Goal: Task Accomplishment & Management: Manage account settings

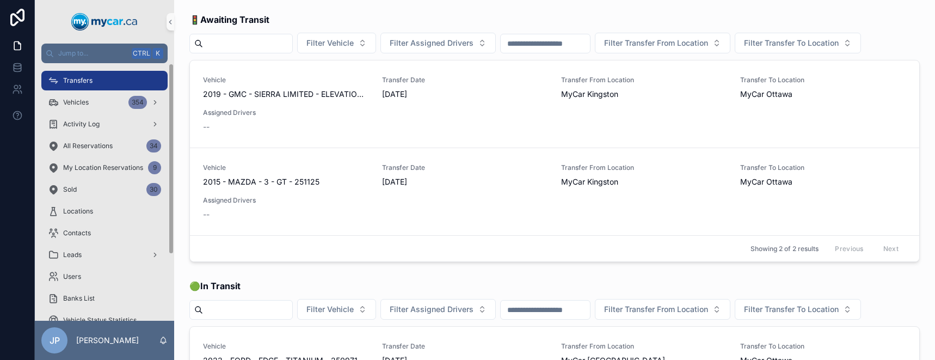
click at [84, 83] on span "Transfers" at bounding box center [77, 80] width 29 height 9
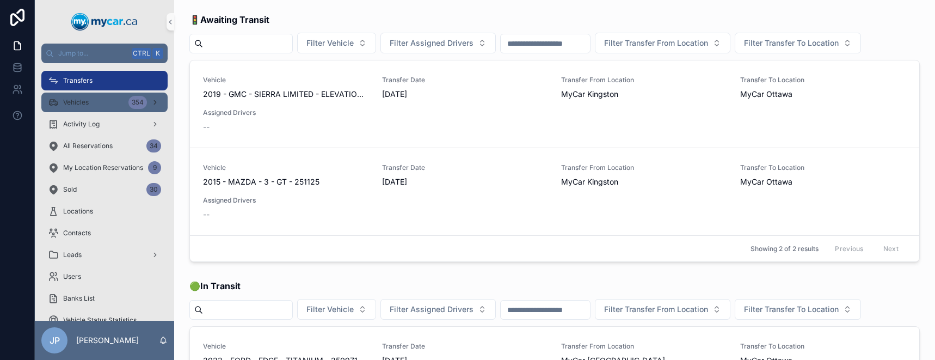
click at [87, 104] on span "Vehicles" at bounding box center [76, 102] width 26 height 9
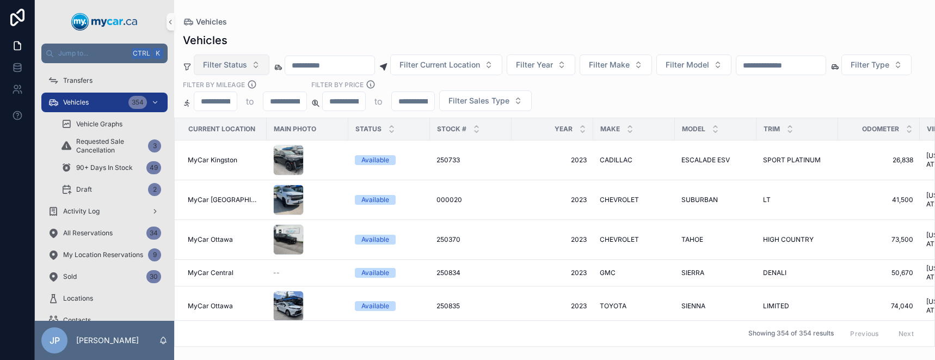
click at [252, 66] on button "Filter Status" at bounding box center [232, 64] width 76 height 21
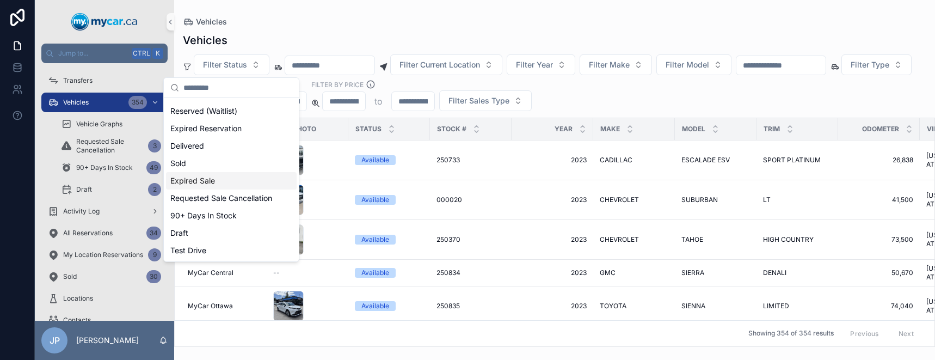
click at [234, 172] on div "Expired Sale" at bounding box center [231, 180] width 131 height 17
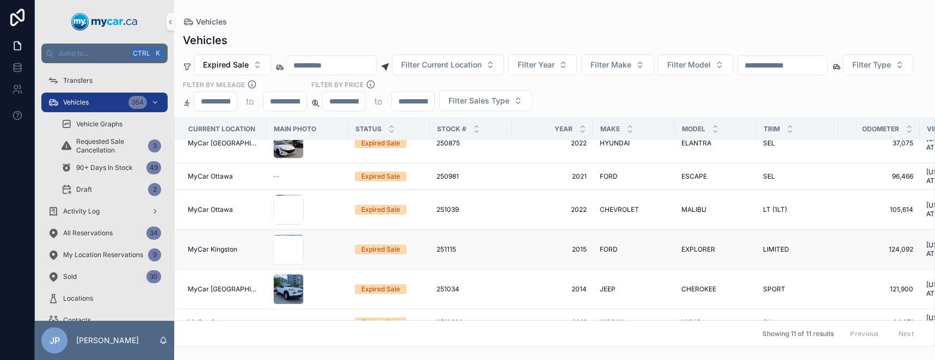
scroll to position [203, 0]
click at [381, 244] on div "Expired Sale" at bounding box center [380, 249] width 39 height 10
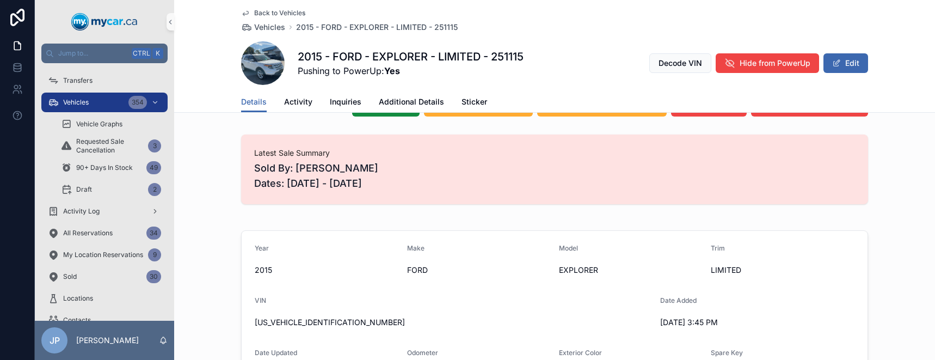
scroll to position [109, 0]
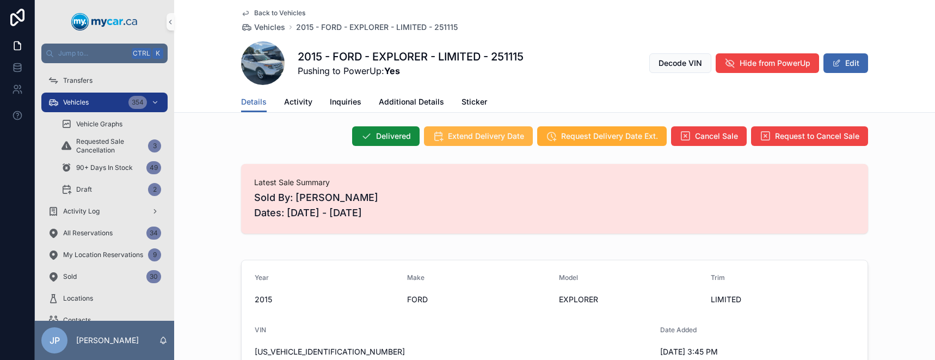
click at [495, 133] on span "Extend Delivery Date" at bounding box center [486, 136] width 76 height 11
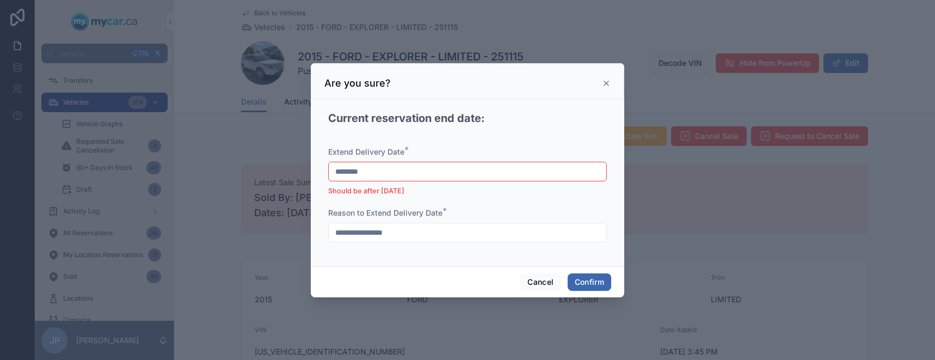
click at [393, 177] on input "********" at bounding box center [467, 171] width 277 height 15
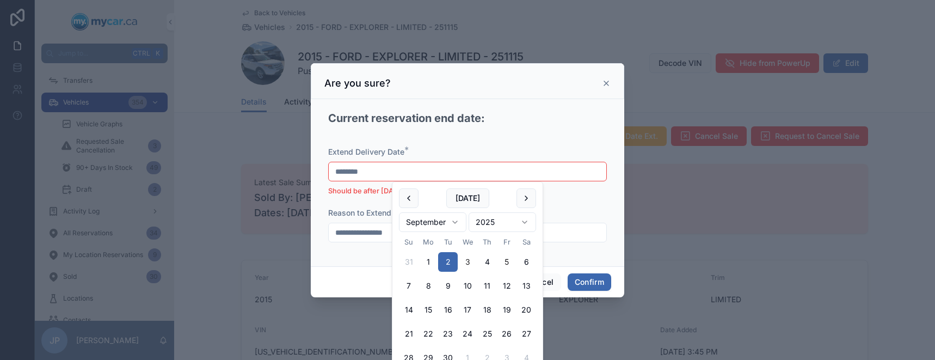
click at [510, 261] on button "5" at bounding box center [507, 262] width 20 height 20
type input "********"
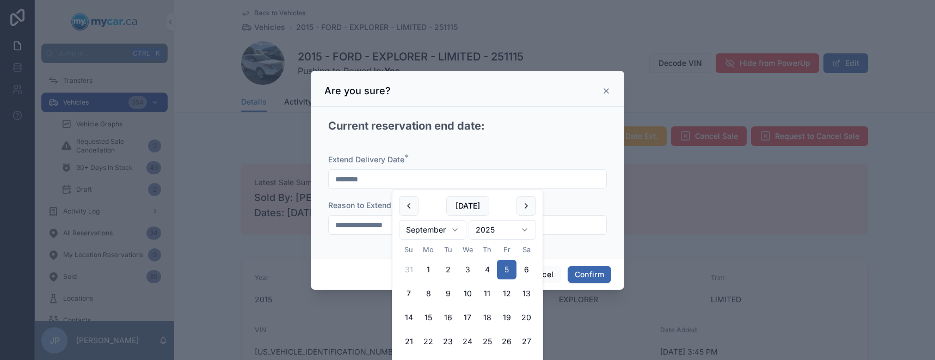
click at [355, 236] on div "**********" at bounding box center [467, 199] width 279 height 91
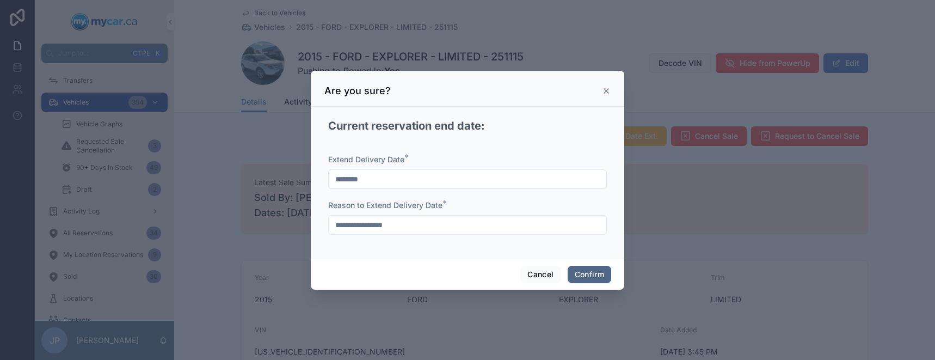
click at [538, 276] on button "Confirm" at bounding box center [589, 273] width 44 height 17
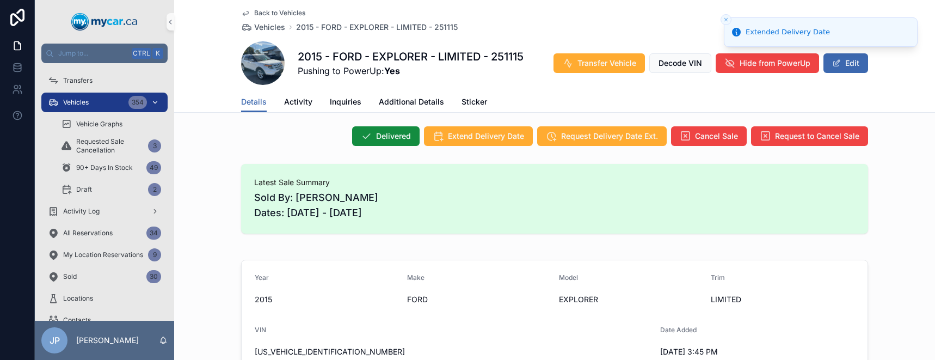
click at [94, 103] on div "Vehicles 354" at bounding box center [104, 102] width 113 height 17
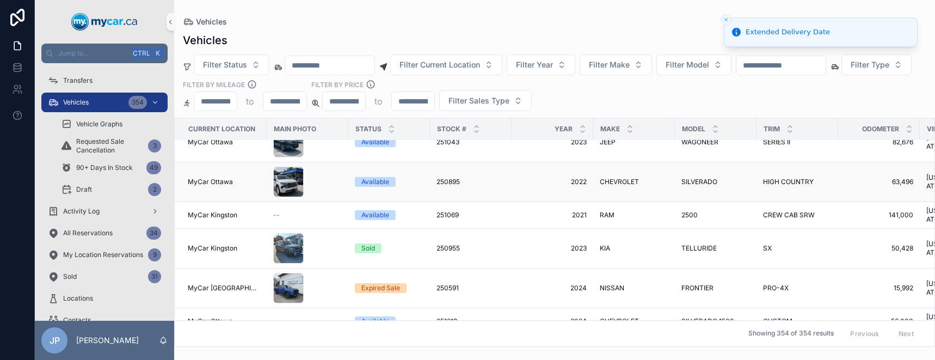
scroll to position [272, 0]
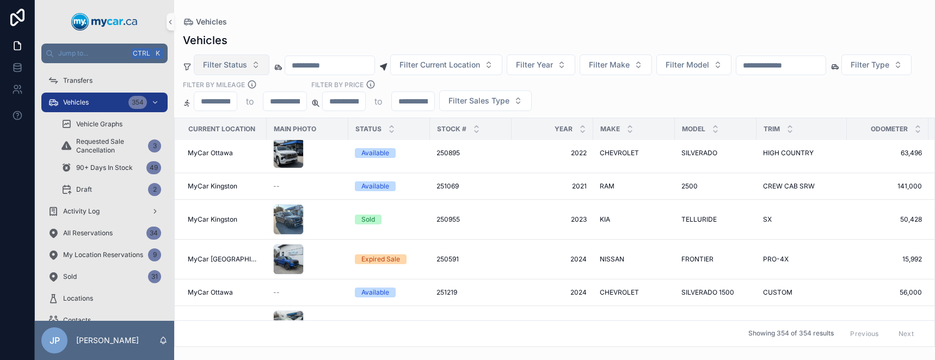
click at [257, 67] on button "Filter Status" at bounding box center [232, 64] width 76 height 21
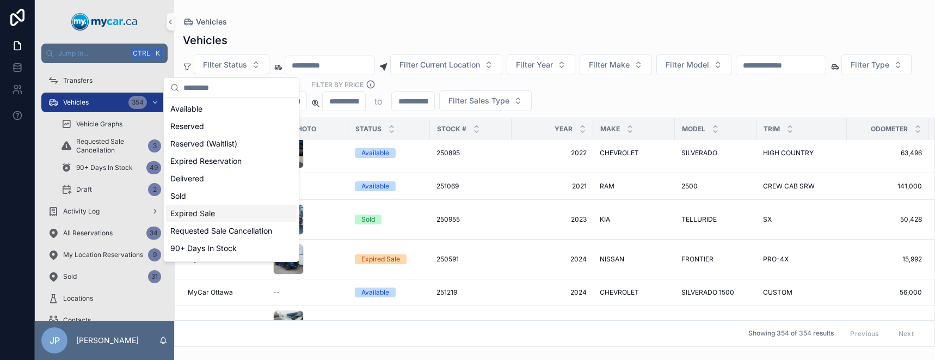
click at [241, 214] on div "Expired Sale" at bounding box center [231, 213] width 131 height 17
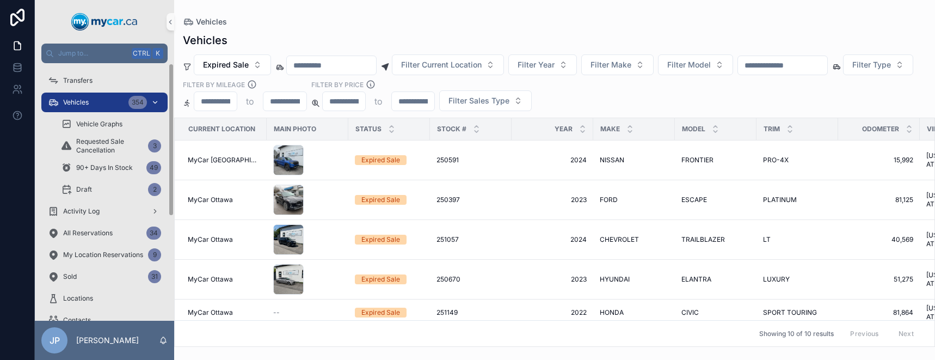
click at [97, 101] on div "Vehicles 354" at bounding box center [104, 102] width 113 height 17
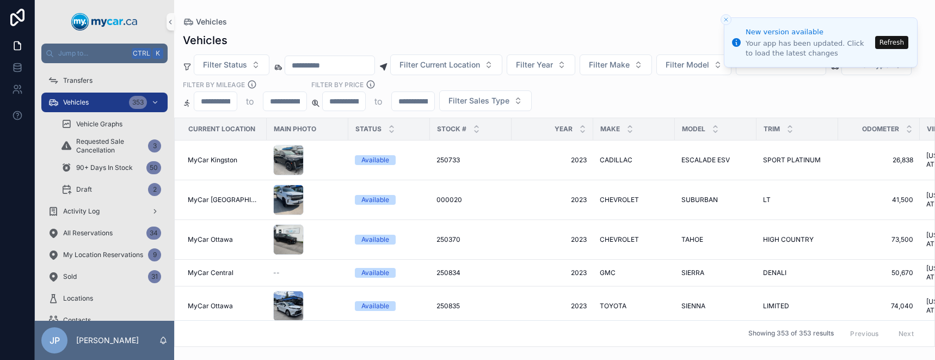
click at [538, 44] on button "Refresh" at bounding box center [891, 42] width 33 height 13
